Goal: Information Seeking & Learning: Learn about a topic

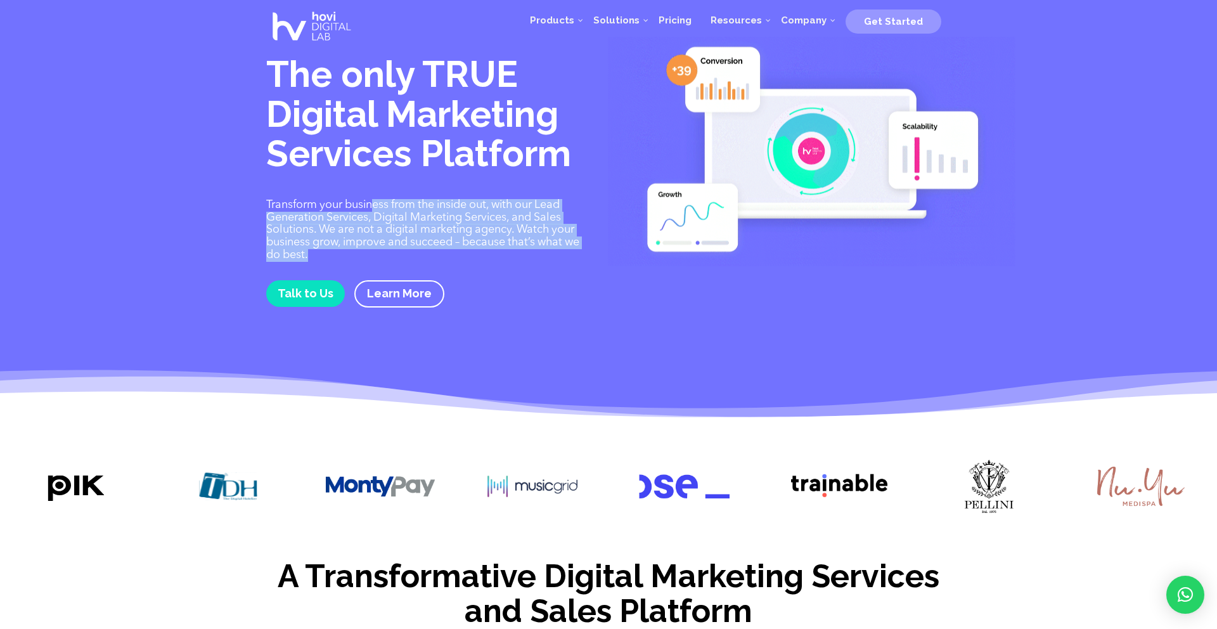
drag, startPoint x: 377, startPoint y: 206, endPoint x: 633, endPoint y: 278, distance: 265.9
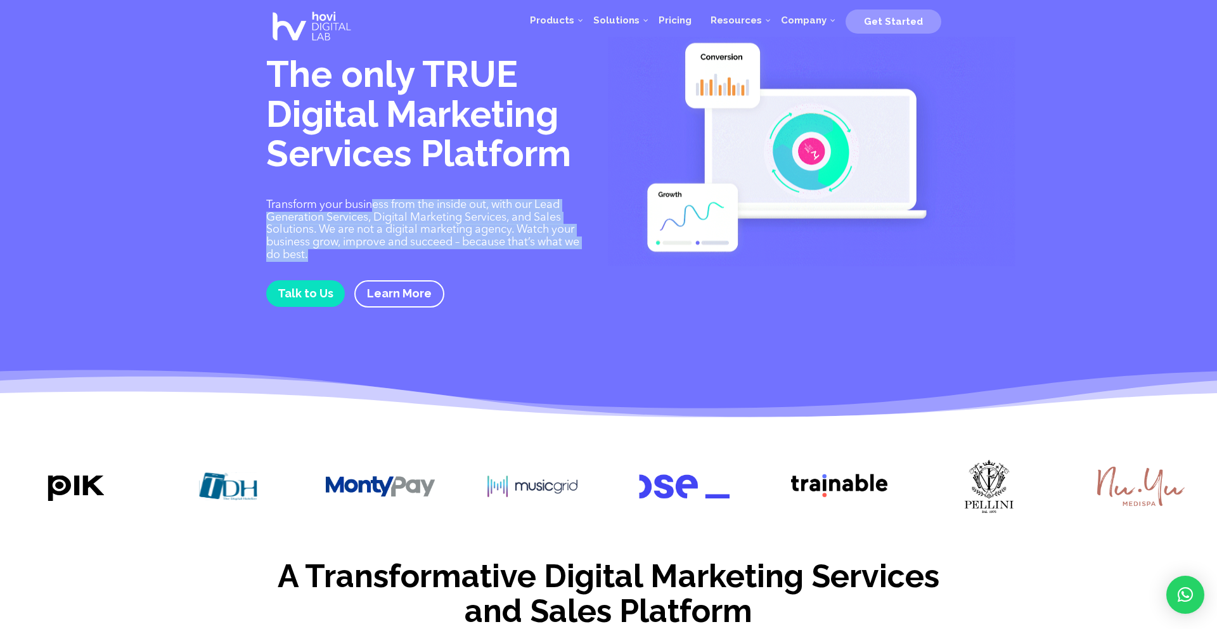
click at [633, 278] on div "The only TRUE Digital Marketing Services Platform Transform your business from …" at bounding box center [608, 190] width 685 height 312
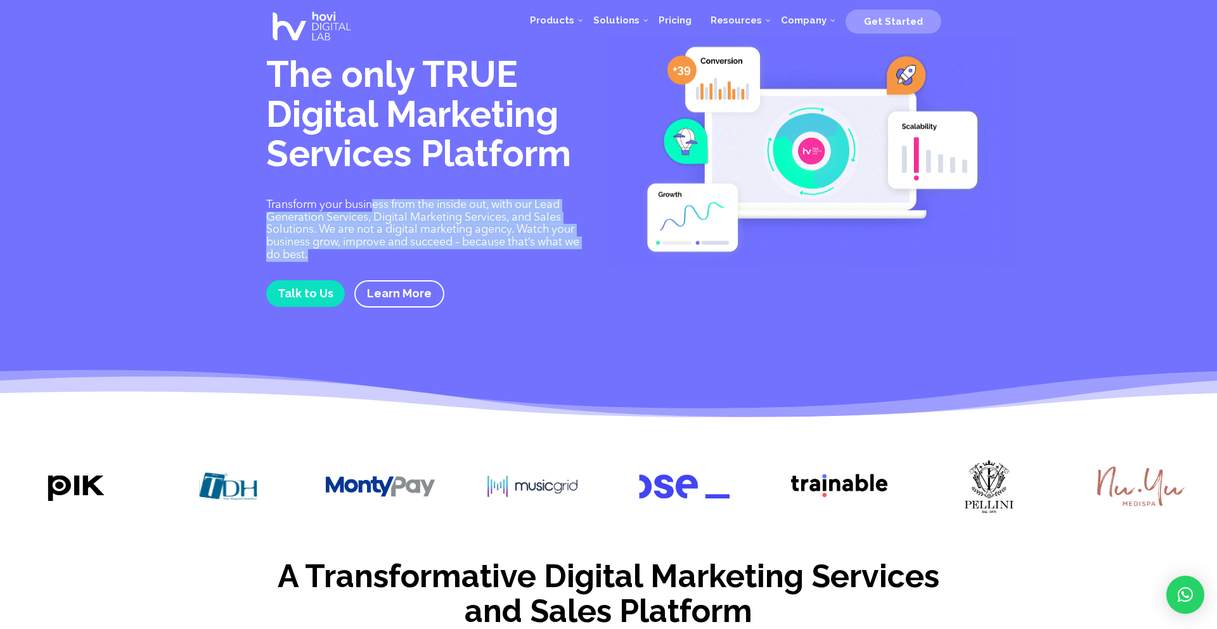
click at [473, 245] on p "Transform your business from the inside out, with our Lead Generation Services,…" at bounding box center [427, 230] width 323 height 63
drag, startPoint x: 566, startPoint y: 245, endPoint x: 345, endPoint y: 217, distance: 222.3
click at [345, 217] on p "Transform your business from the inside out, with our Lead Generation Services,…" at bounding box center [427, 230] width 323 height 63
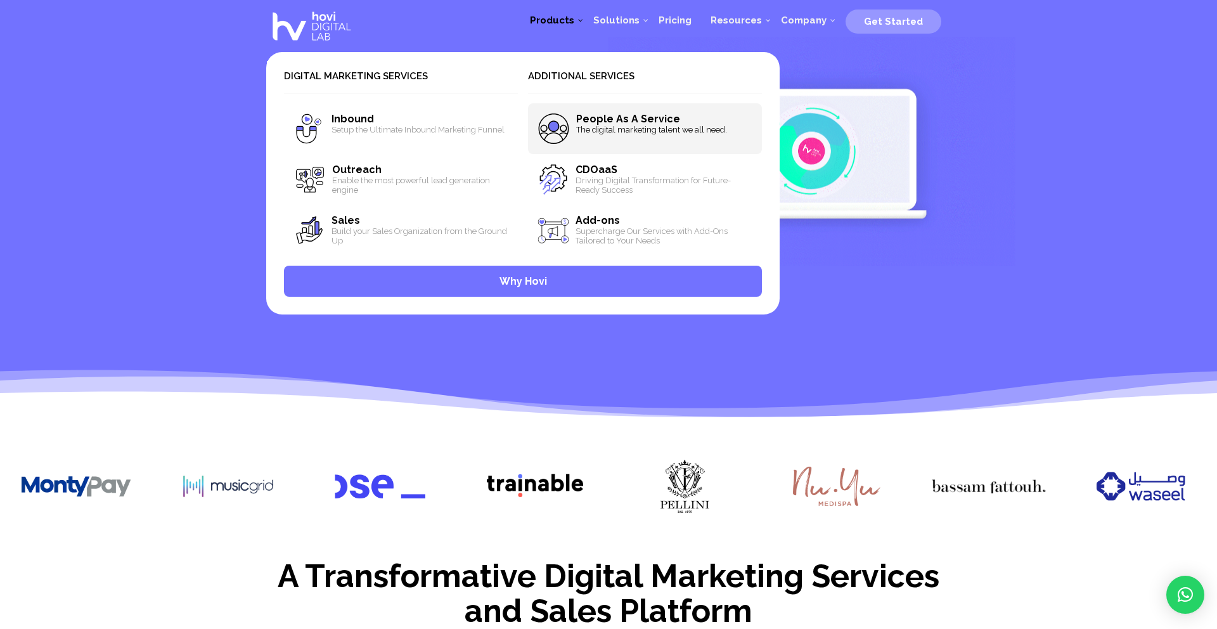
click at [598, 127] on span "The digital marketing talent we all need." at bounding box center [664, 130] width 176 height 10
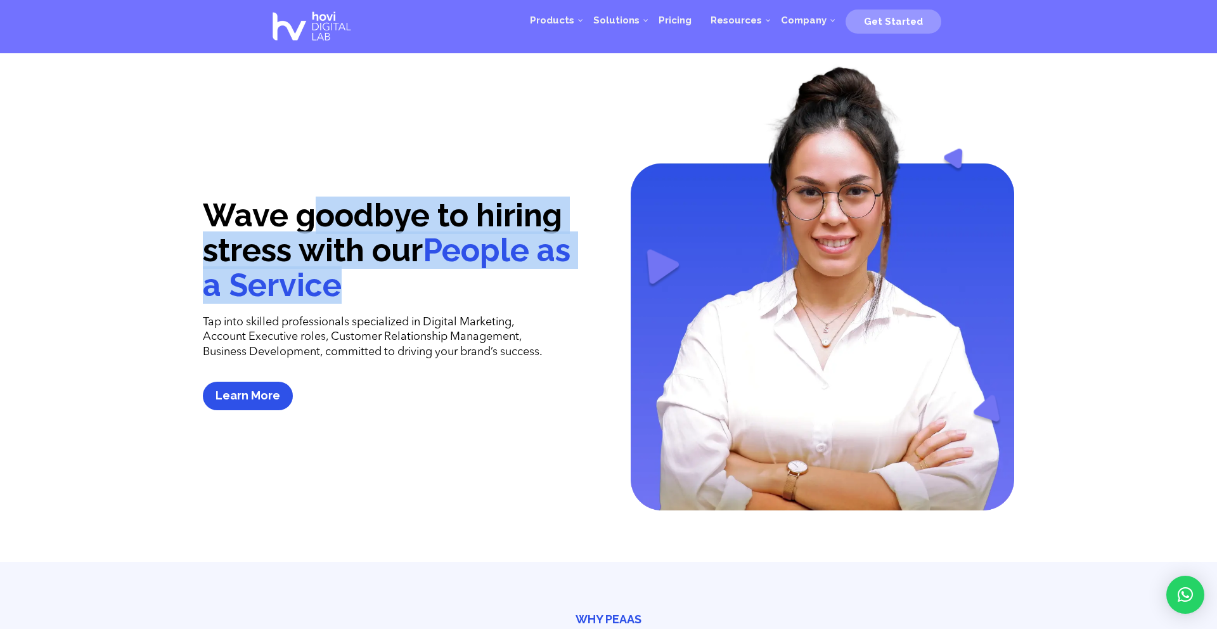
drag, startPoint x: 325, startPoint y: 204, endPoint x: 416, endPoint y: 285, distance: 122.6
click at [416, 285] on h1 "Wave goodbye to hiring stress with our People as a Service" at bounding box center [394, 253] width 383 height 111
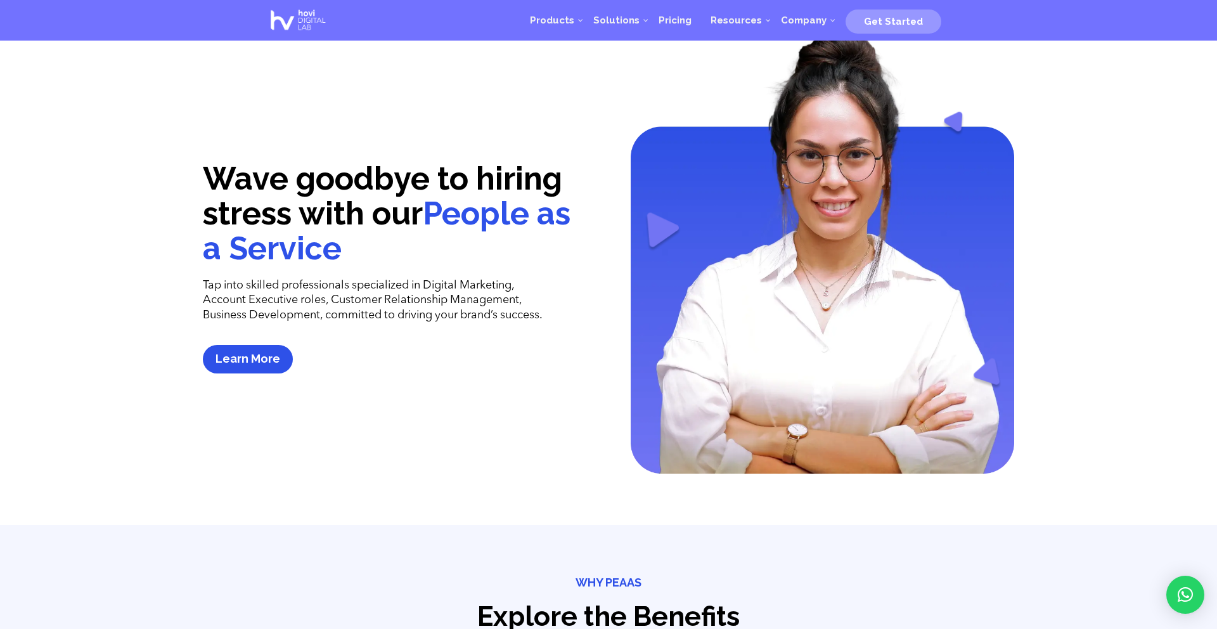
scroll to position [39, 0]
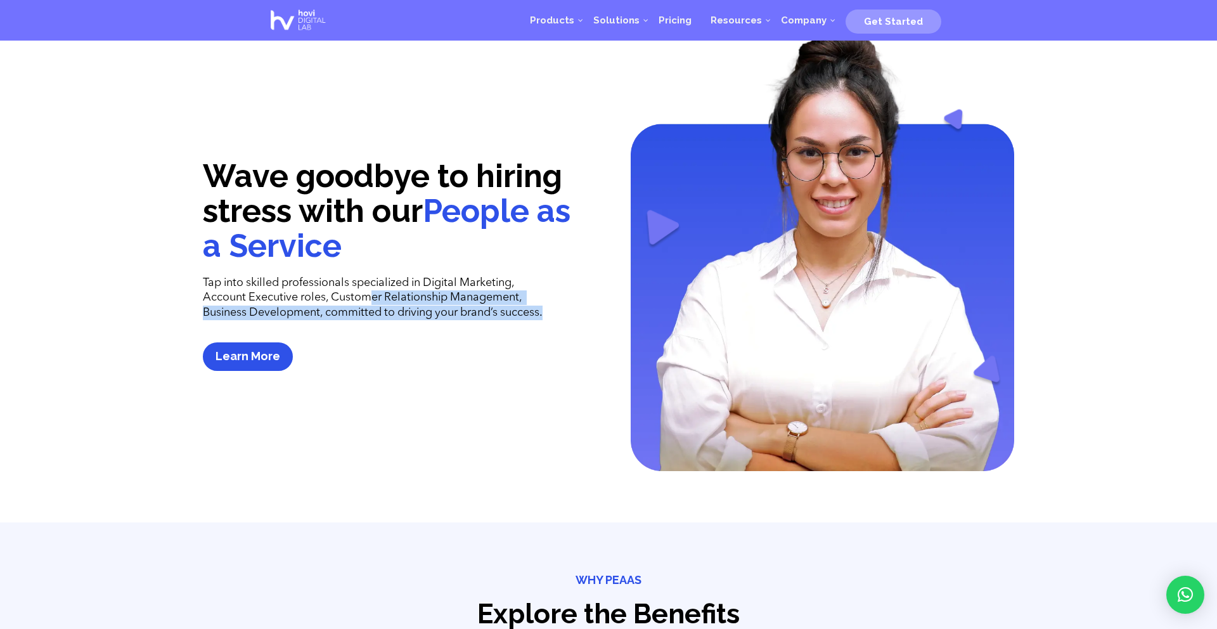
drag, startPoint x: 371, startPoint y: 293, endPoint x: 519, endPoint y: 341, distance: 155.7
click at [519, 341] on div "Wave goodbye to hiring stress with our People as a Service Tap into skilled pro…" at bounding box center [394, 233] width 383 height 476
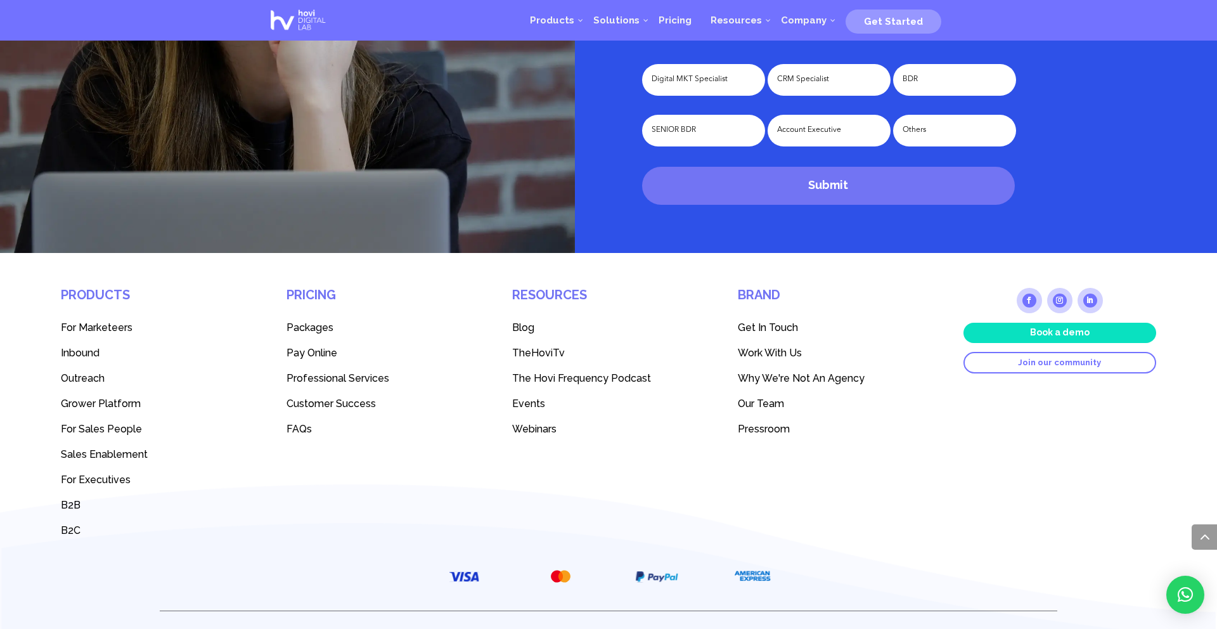
scroll to position [4191, 0]
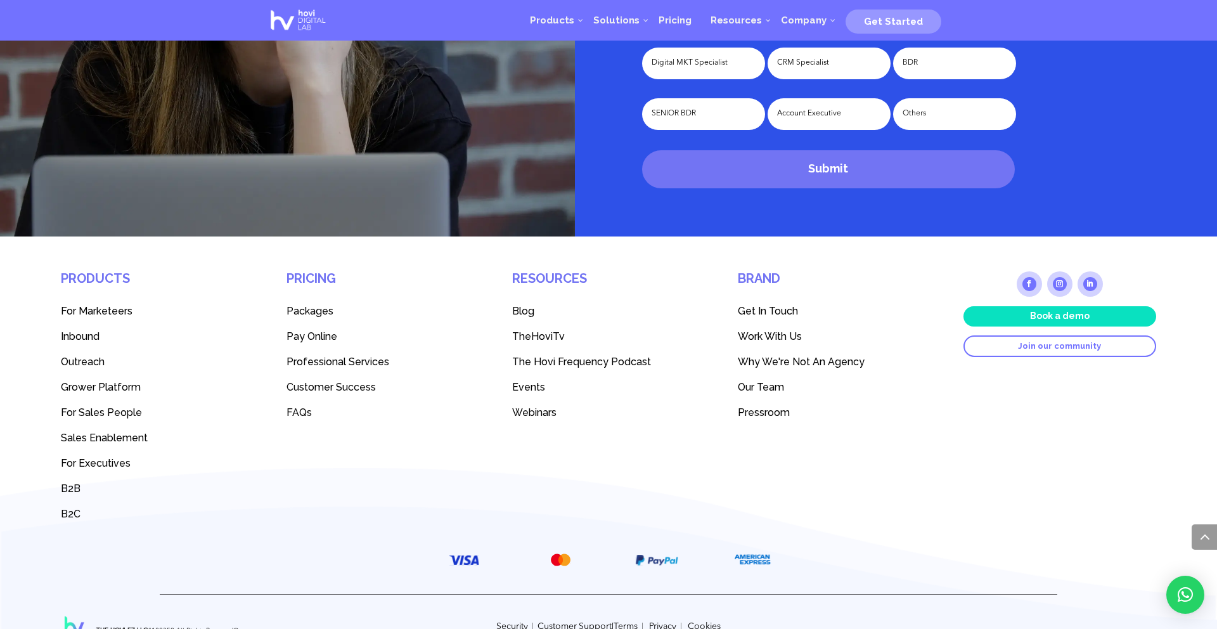
click at [98, 432] on span "Sales Enablement" at bounding box center [104, 438] width 87 height 12
